Goal: Find contact information: Find contact information

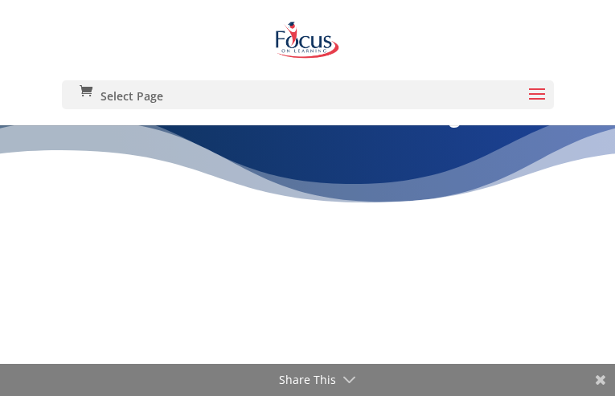
type input "vcRkjXwzebL"
type input "veviwebidek104@gmail.com"
